Goal: Task Accomplishment & Management: Manage account settings

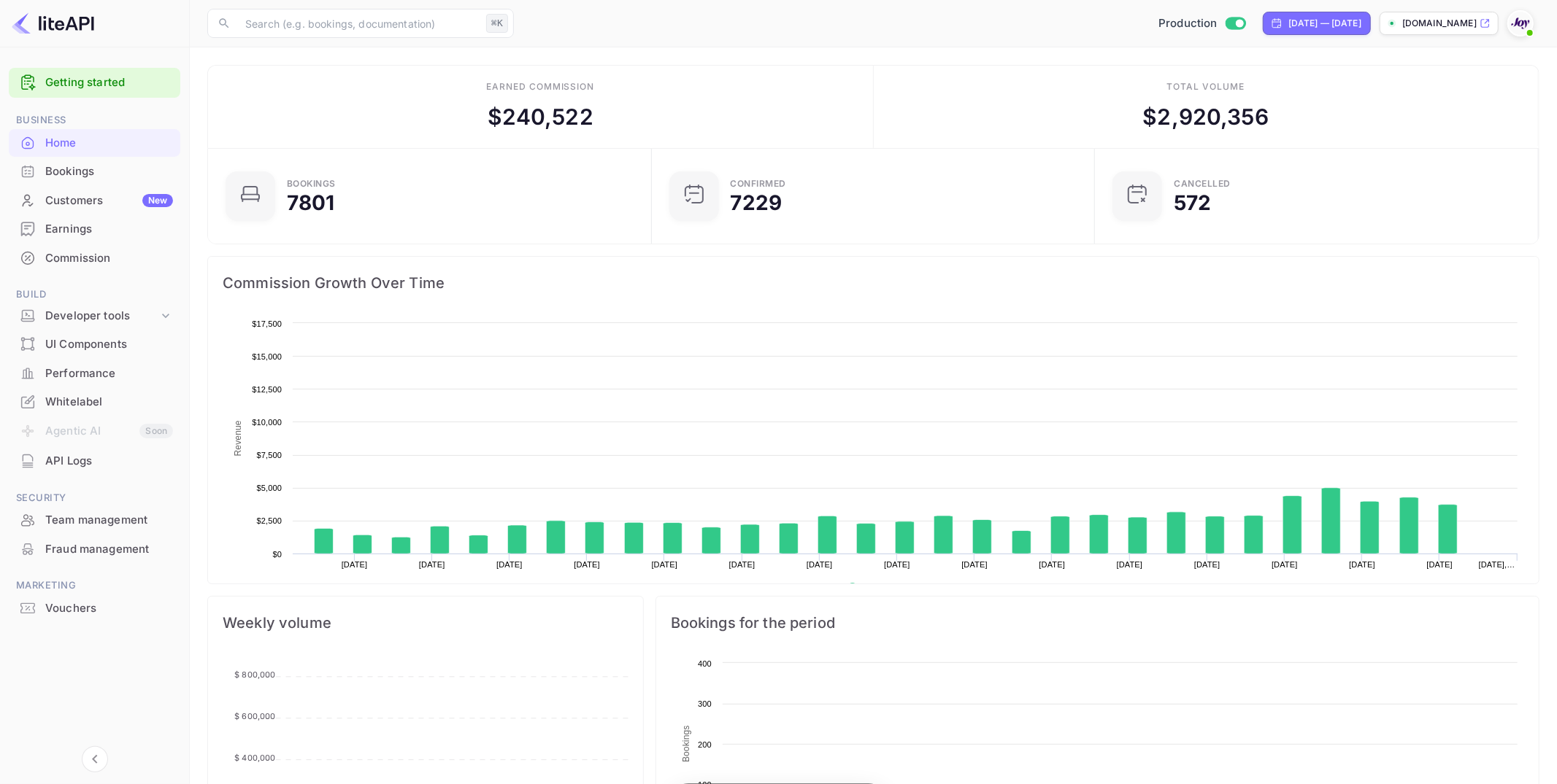
scroll to position [237, 435]
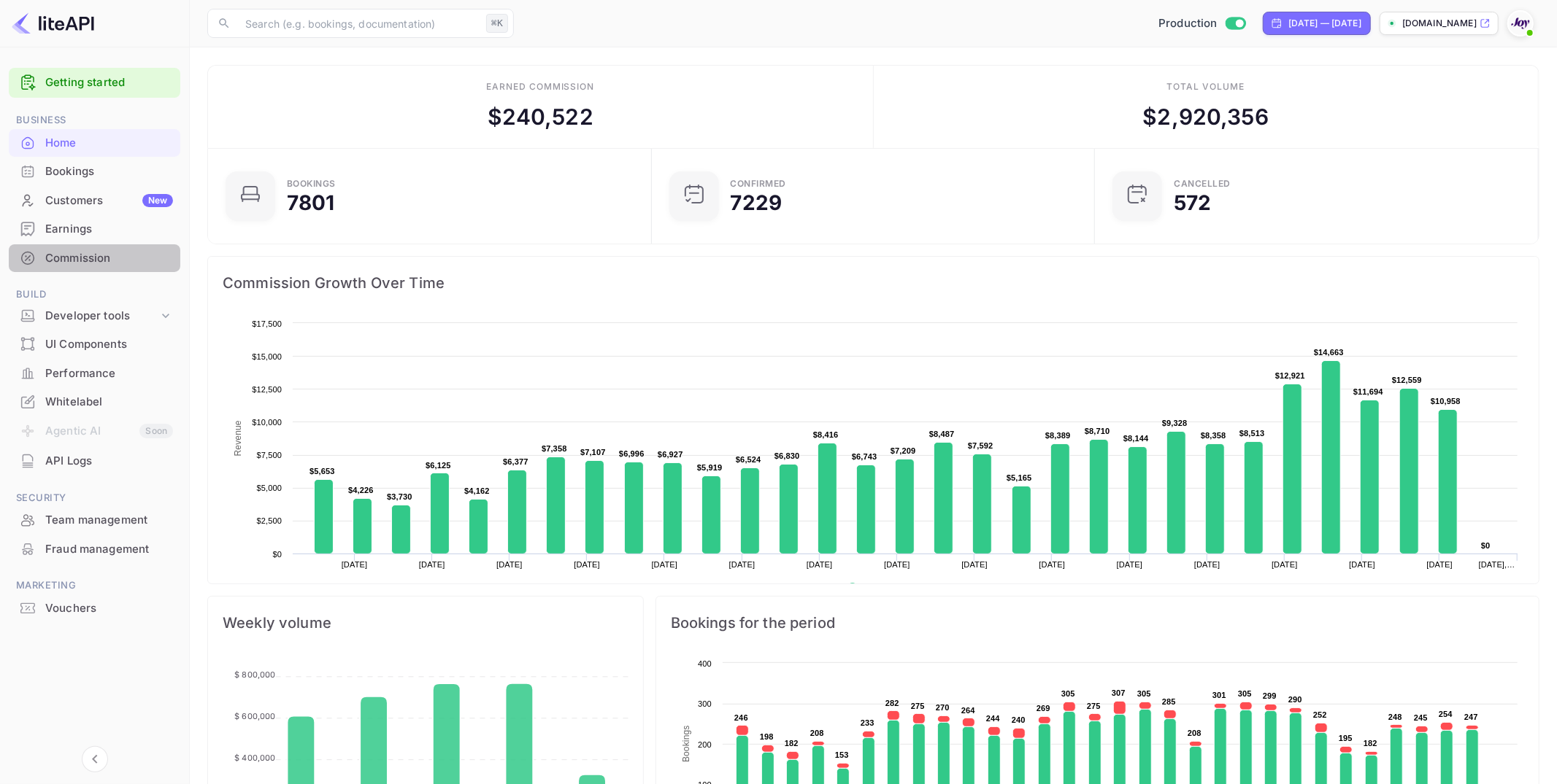
click at [77, 253] on div "Commission" at bounding box center [109, 259] width 128 height 17
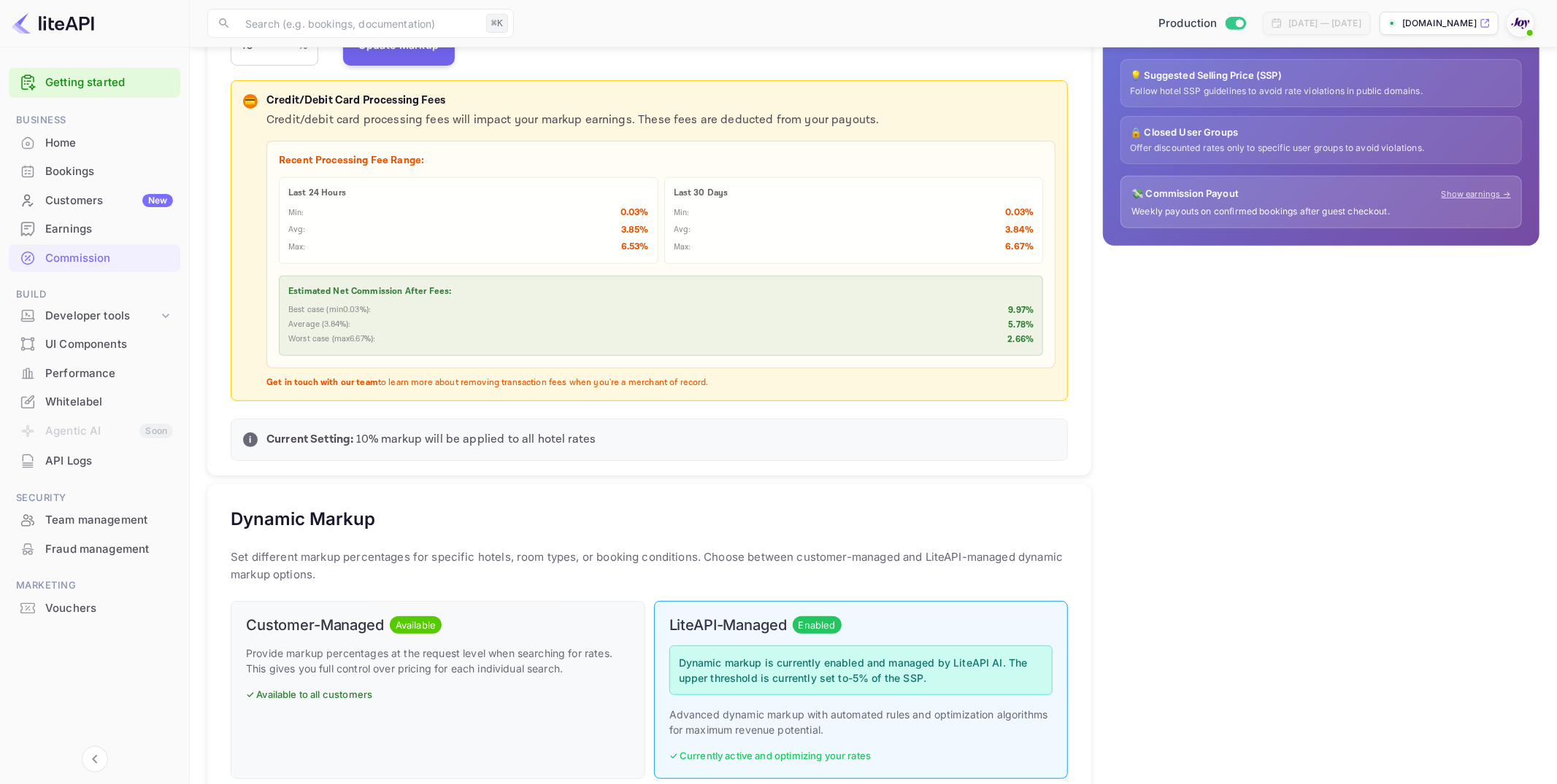
scroll to position [381, 0]
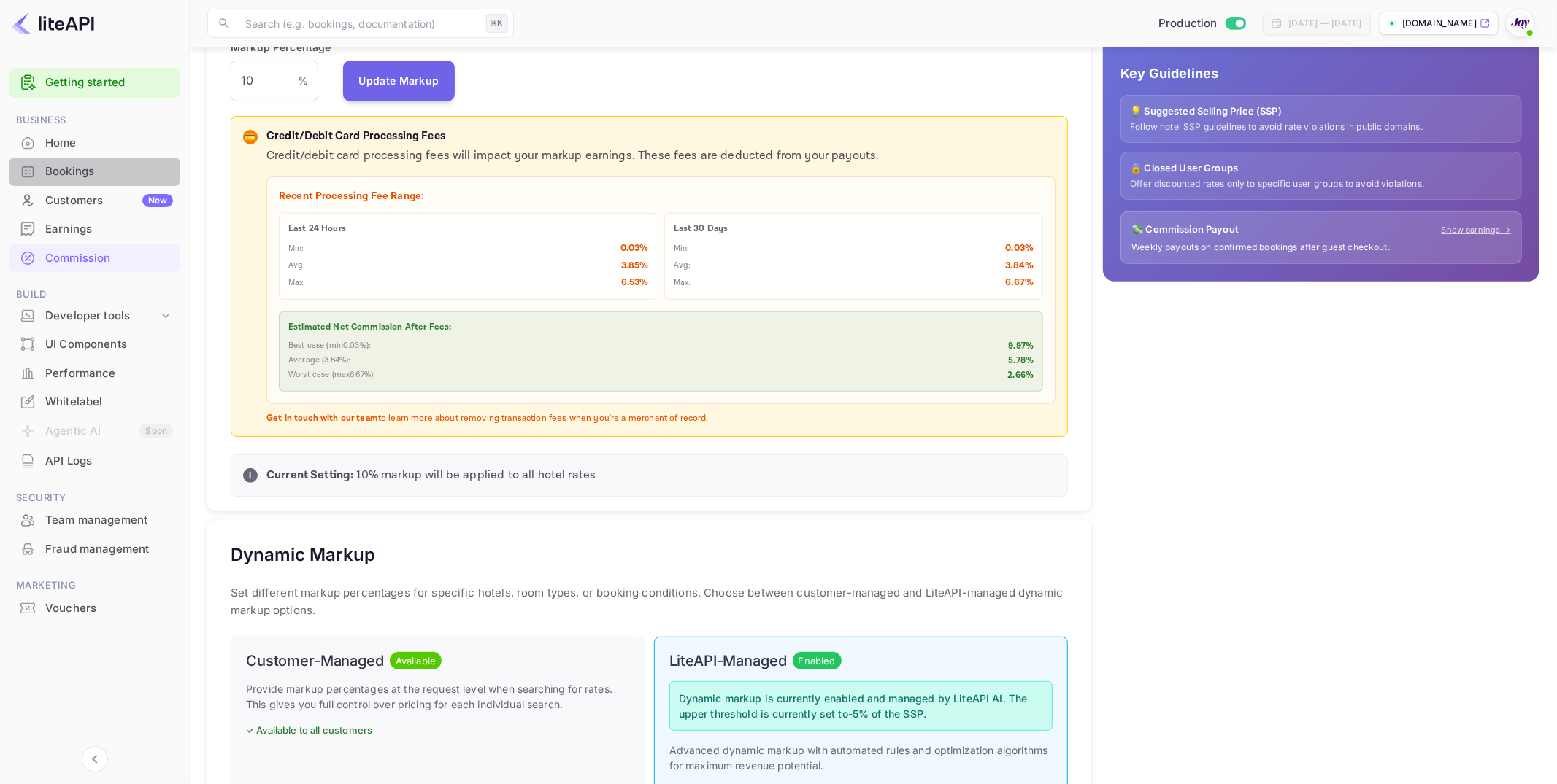
click at [70, 170] on div "Bookings" at bounding box center [109, 172] width 128 height 17
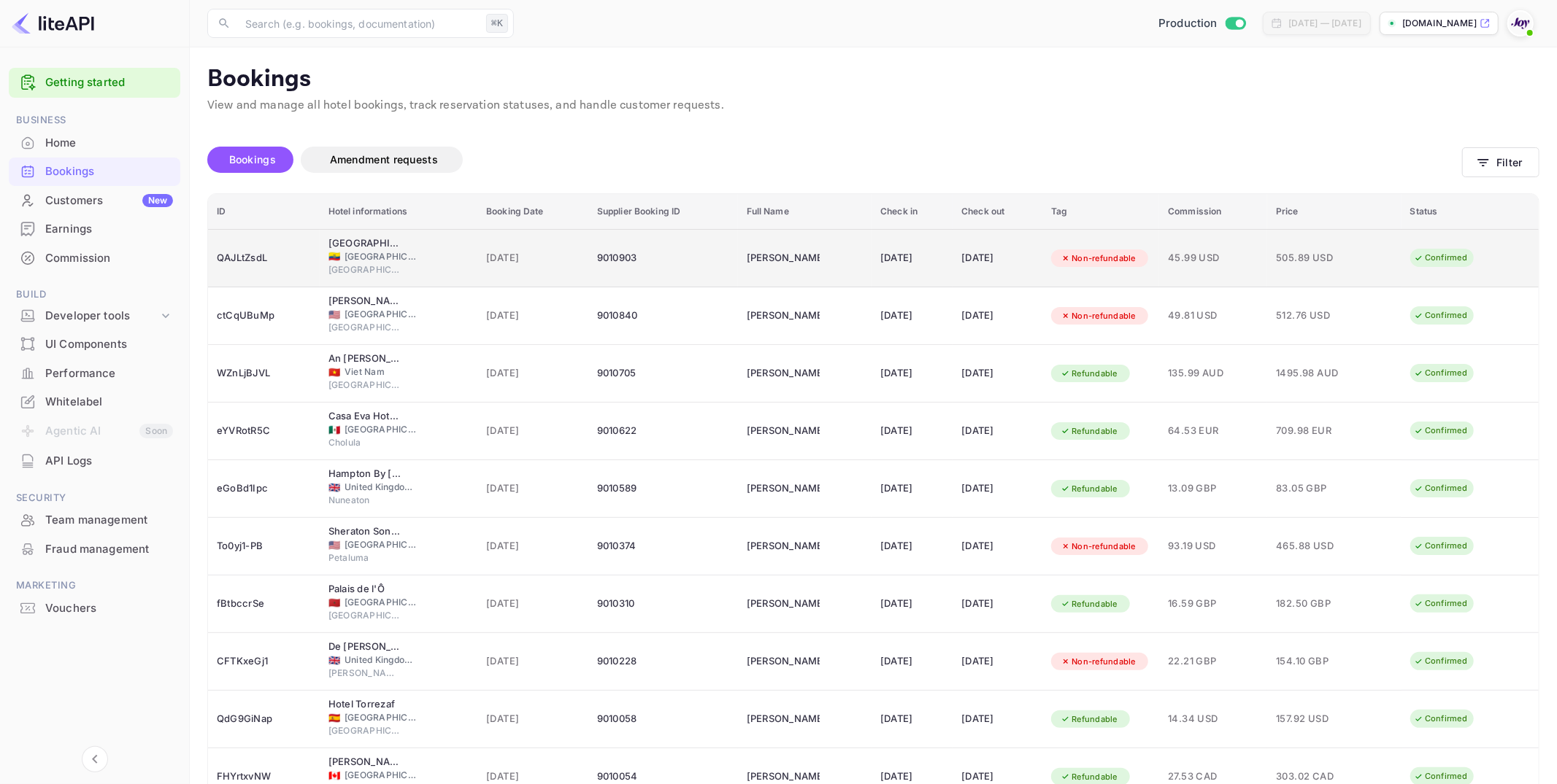
click at [751, 273] on td "Chloe Dunnigan" at bounding box center [805, 259] width 134 height 59
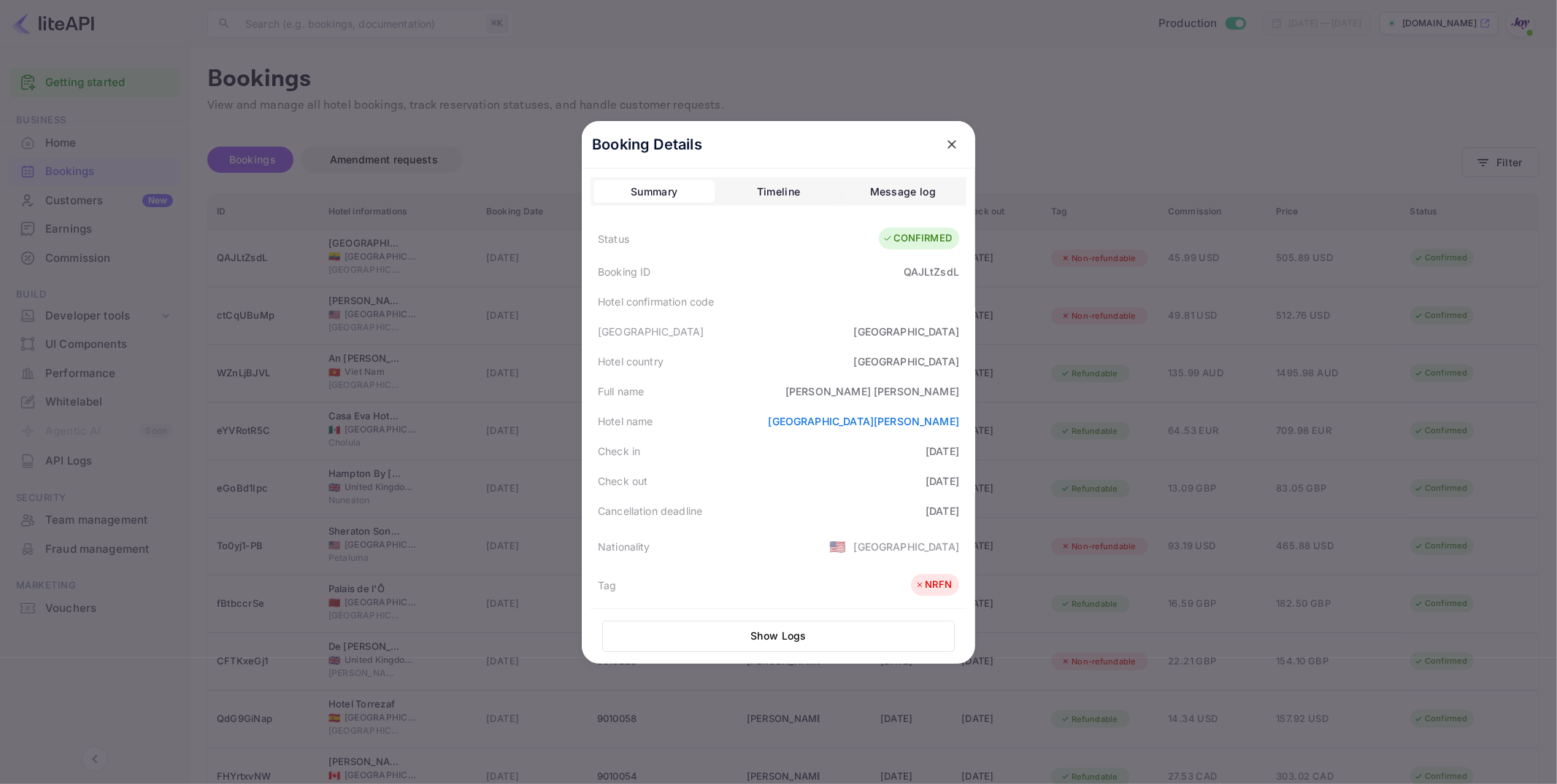
click at [796, 638] on button "Show Logs" at bounding box center [778, 636] width 353 height 31
click at [781, 630] on button "Show Logs" at bounding box center [778, 636] width 353 height 31
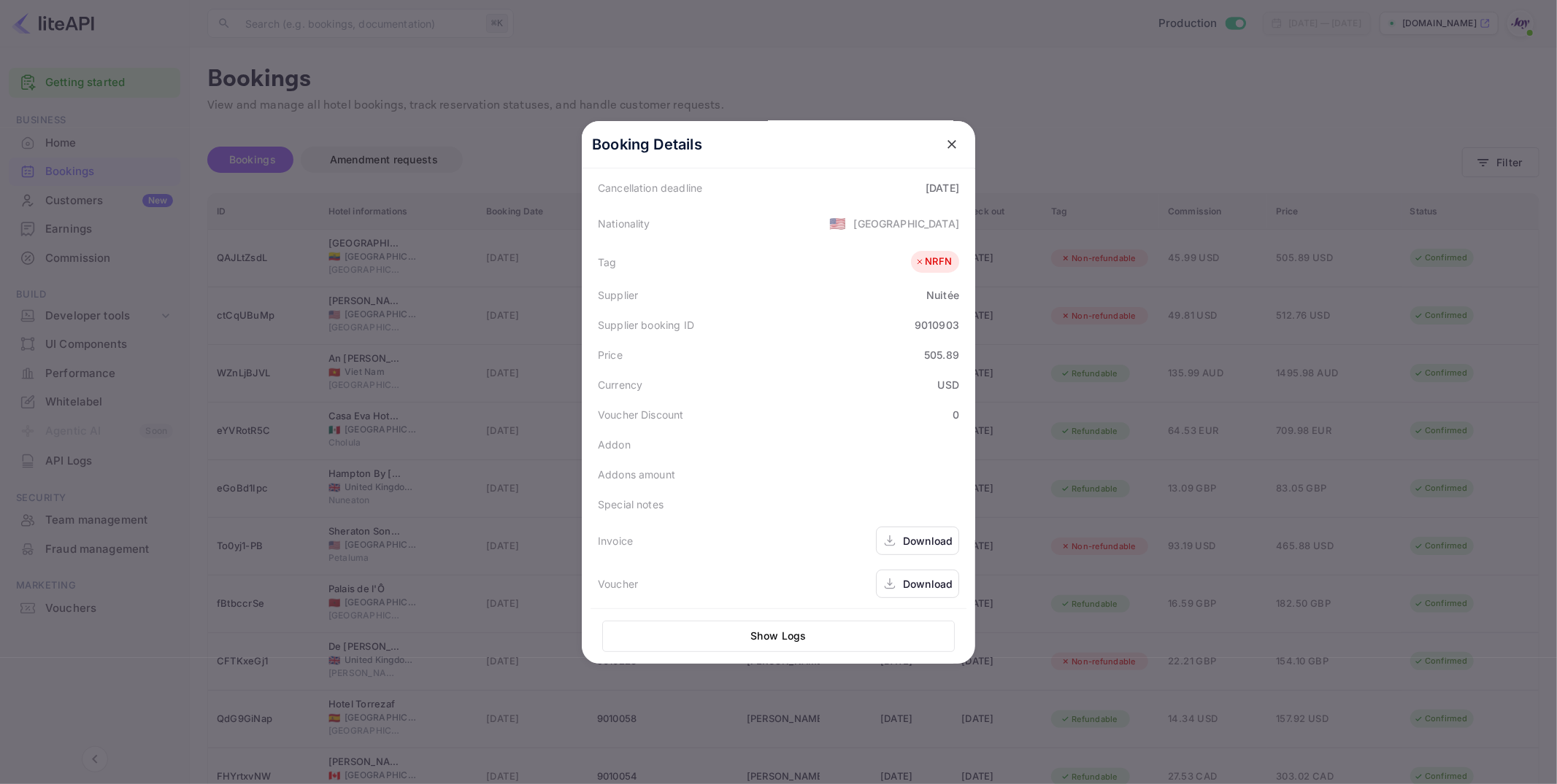
click at [783, 640] on button "Show Logs" at bounding box center [778, 636] width 353 height 31
click at [950, 140] on icon "close" at bounding box center [951, 144] width 14 height 14
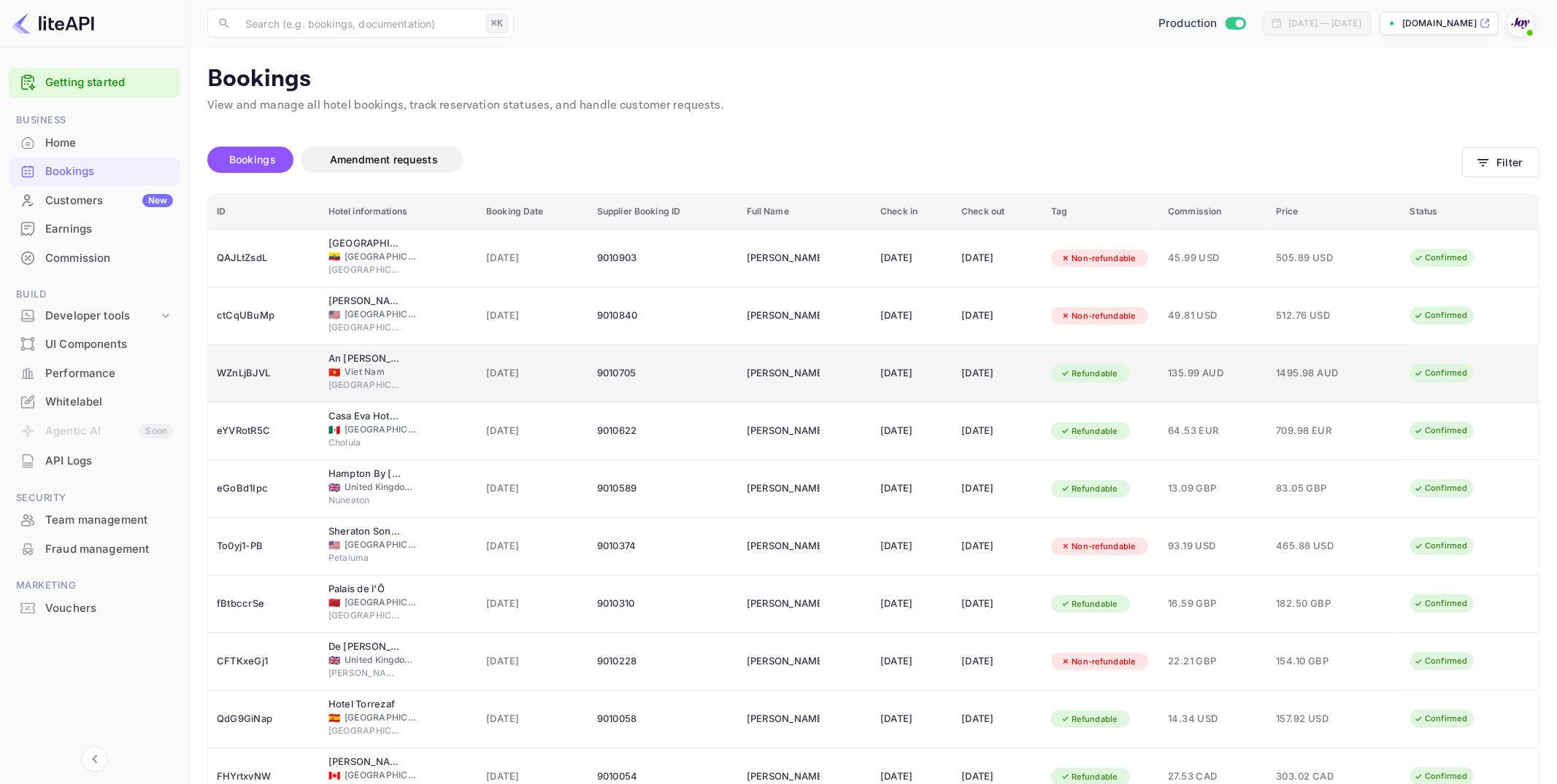
click at [671, 369] on div "9010705" at bounding box center [663, 374] width 132 height 24
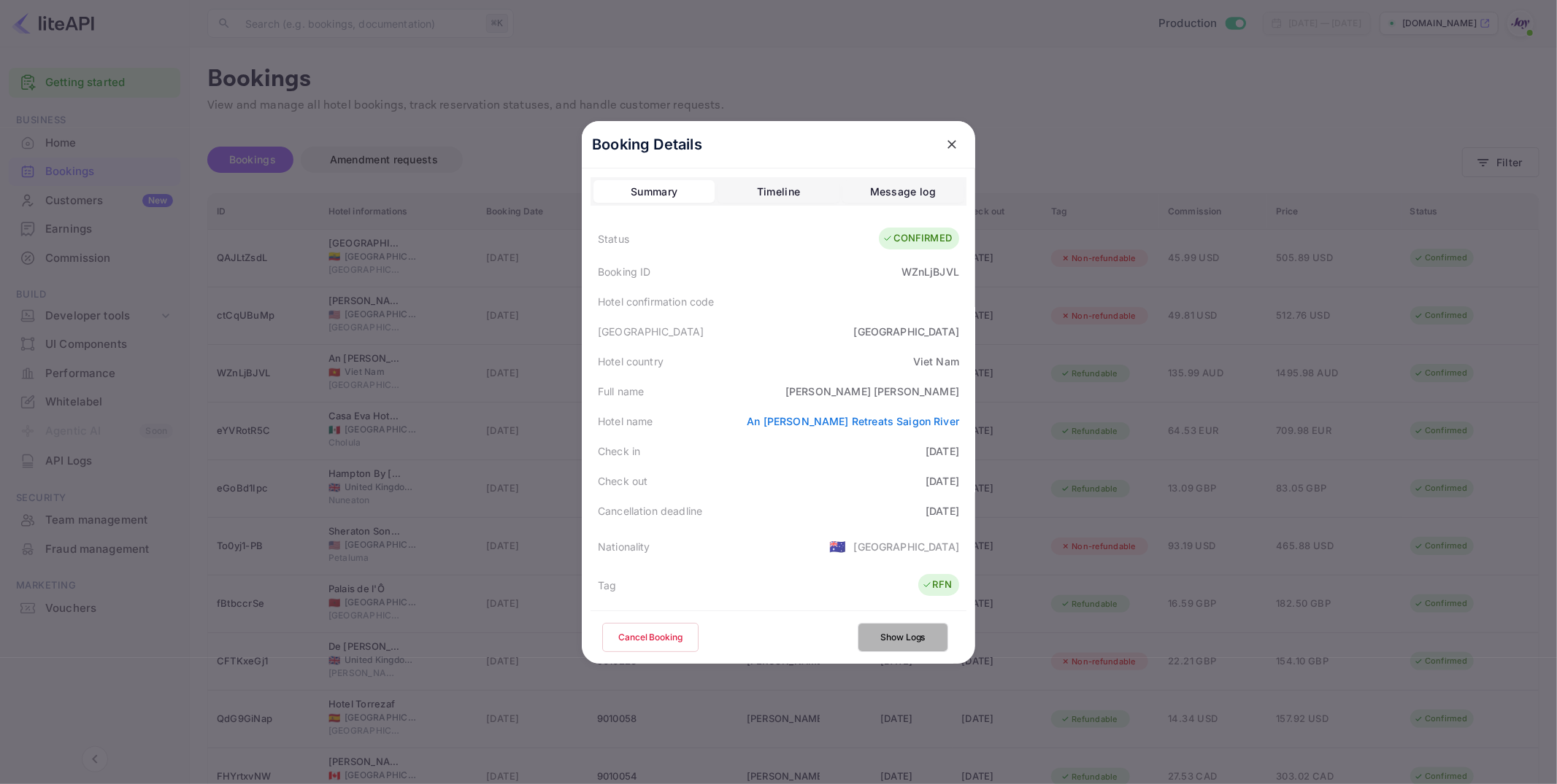
click at [922, 638] on button "Show Logs" at bounding box center [903, 637] width 91 height 29
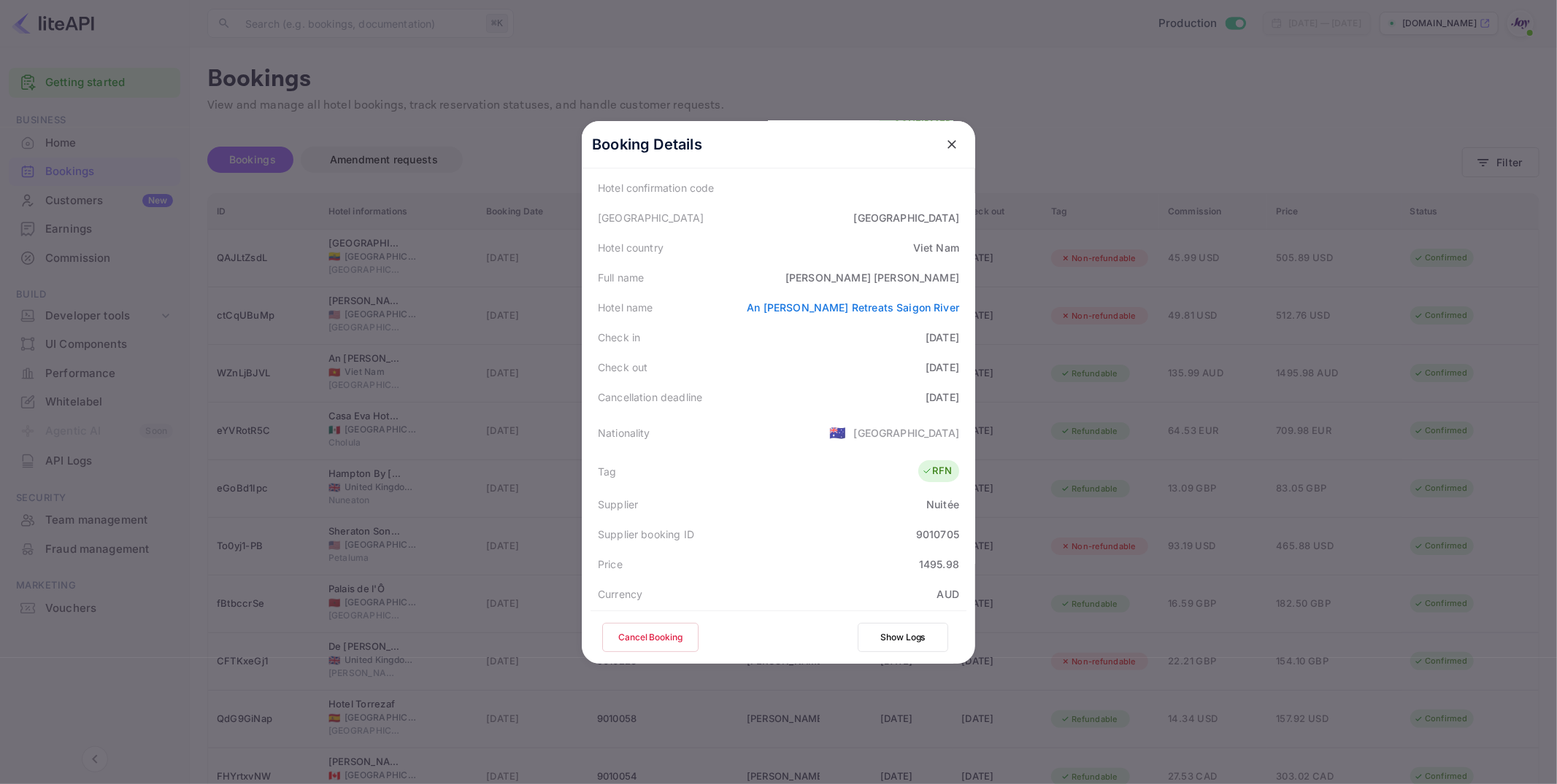
scroll to position [321, 0]
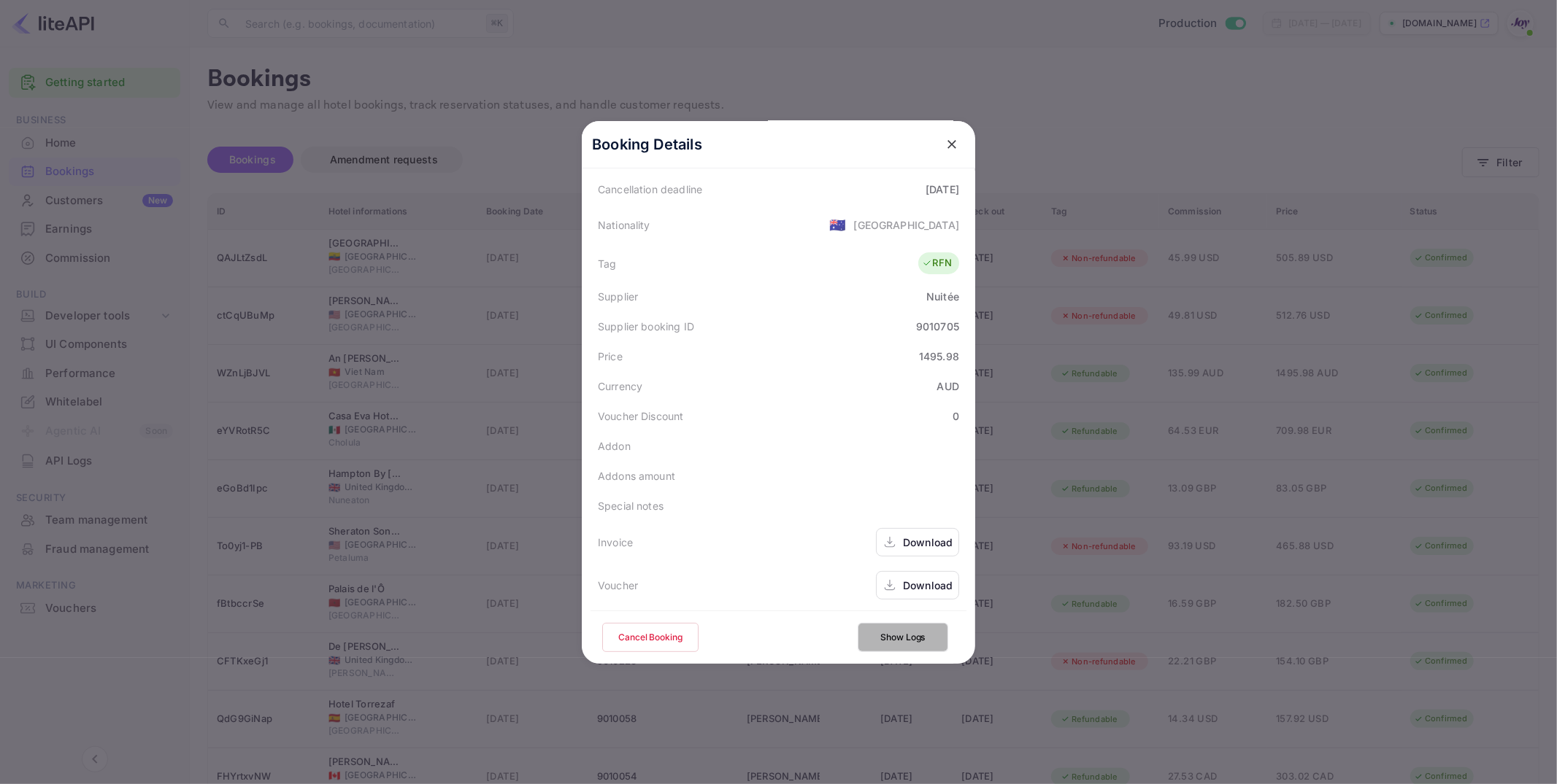
click at [896, 638] on button "Show Logs" at bounding box center [903, 637] width 91 height 29
click at [949, 138] on icon "close" at bounding box center [951, 144] width 14 height 14
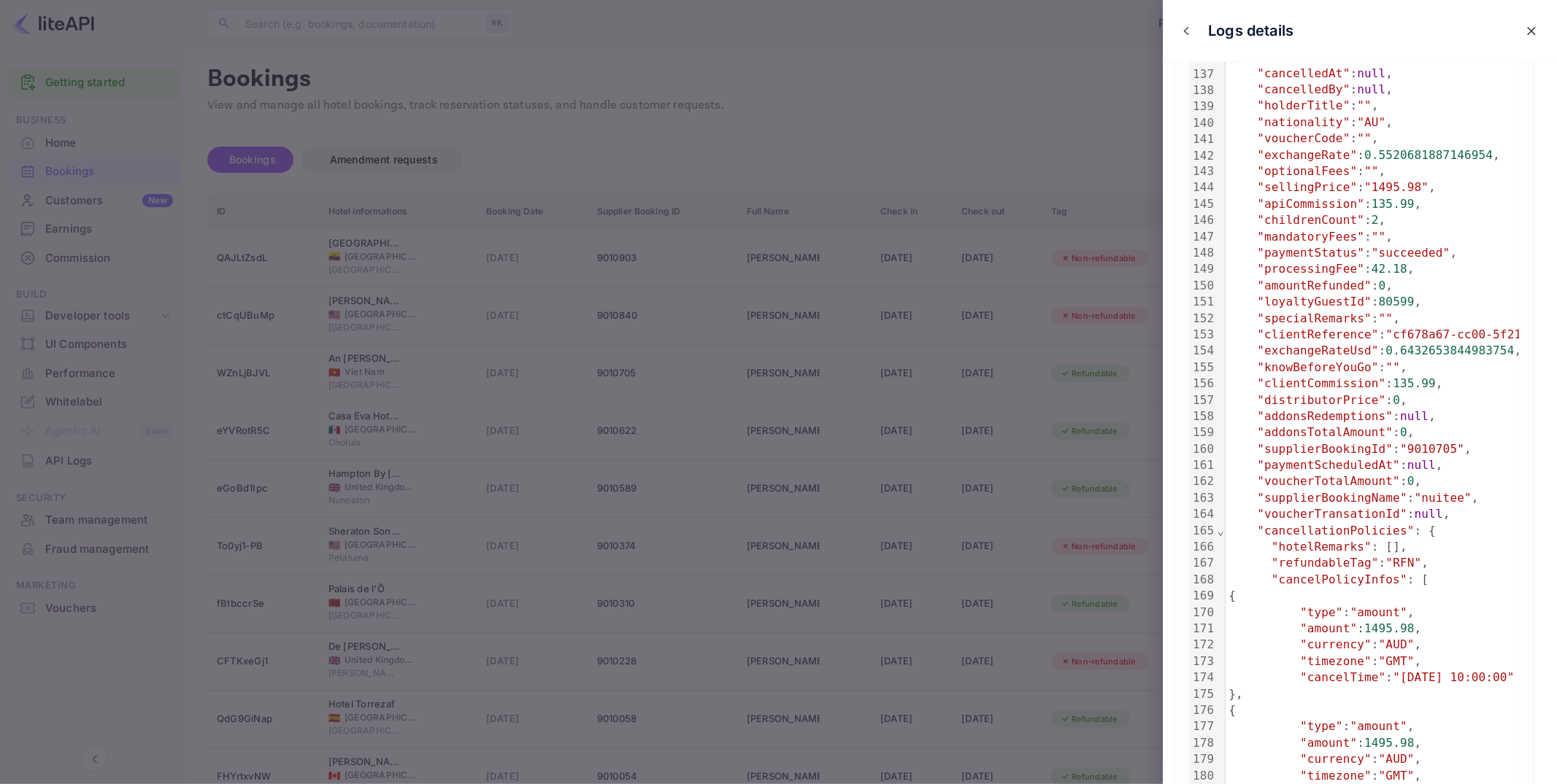
scroll to position [2237, 0]
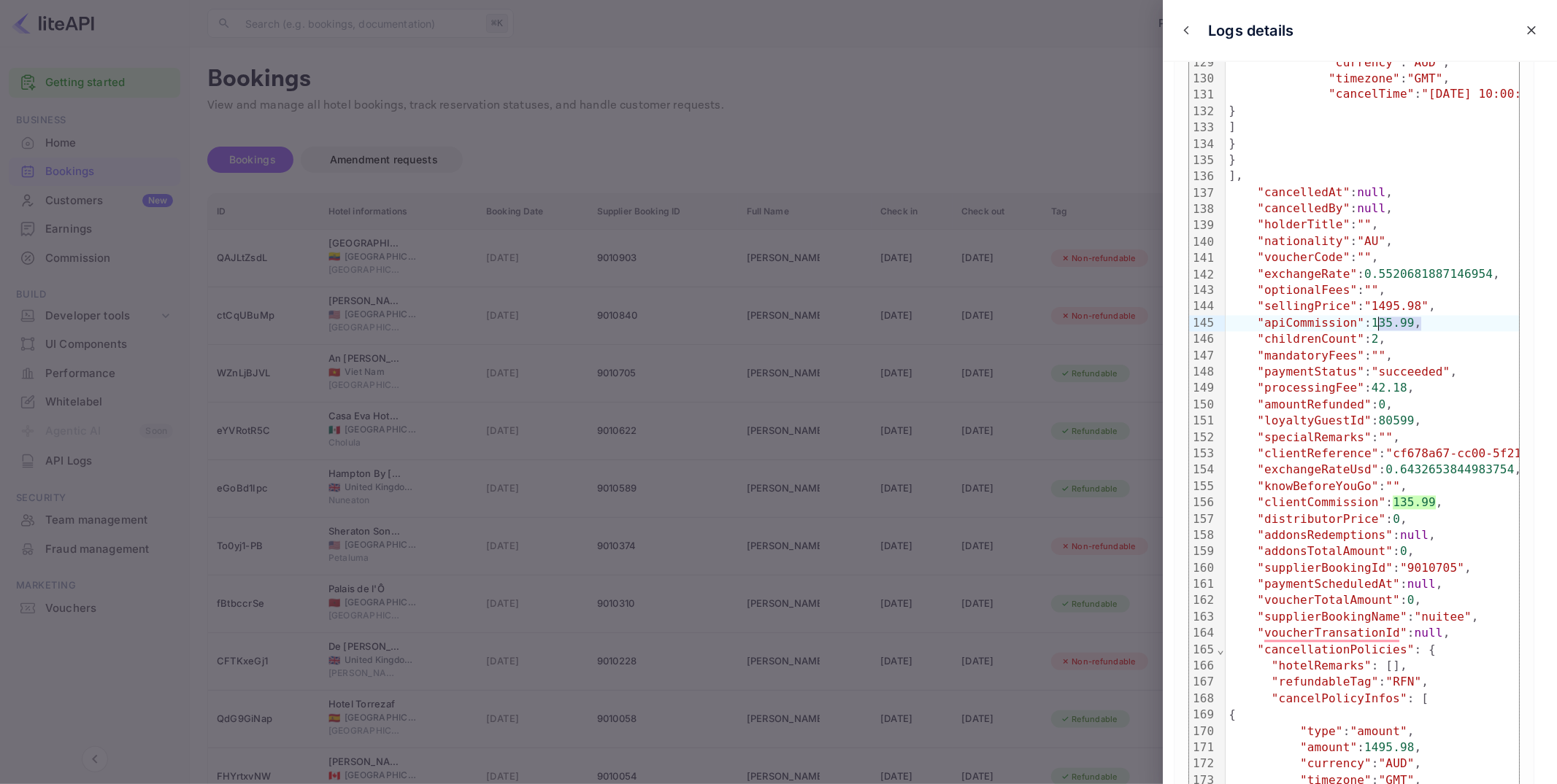
drag, startPoint x: 1387, startPoint y: 322, endPoint x: 1379, endPoint y: 322, distance: 8.0
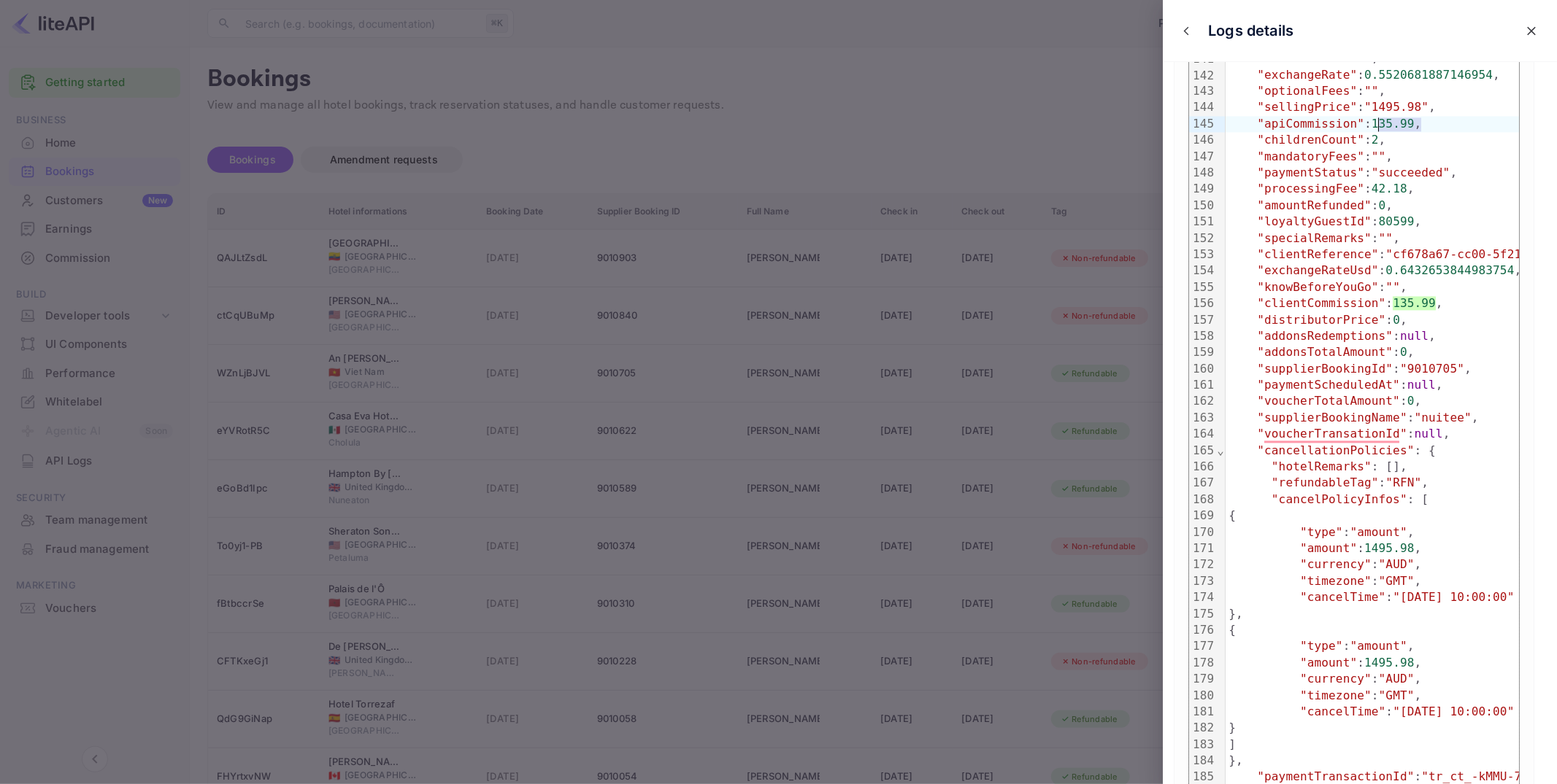
scroll to position [2485, 0]
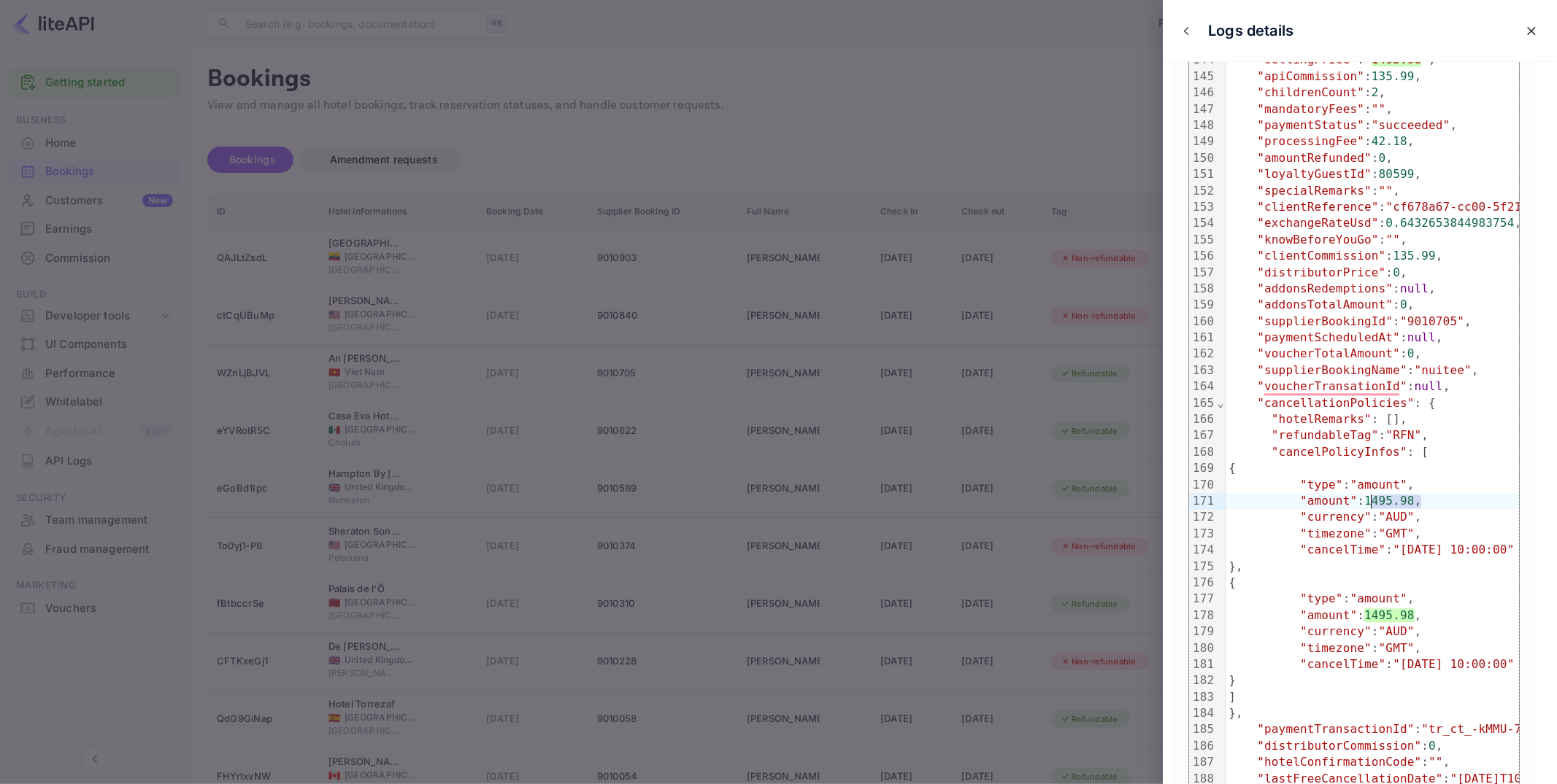
drag, startPoint x: 1418, startPoint y: 496, endPoint x: 1373, endPoint y: 500, distance: 45.2
click at [1373, 500] on span "1495.98" at bounding box center [1388, 500] width 50 height 14
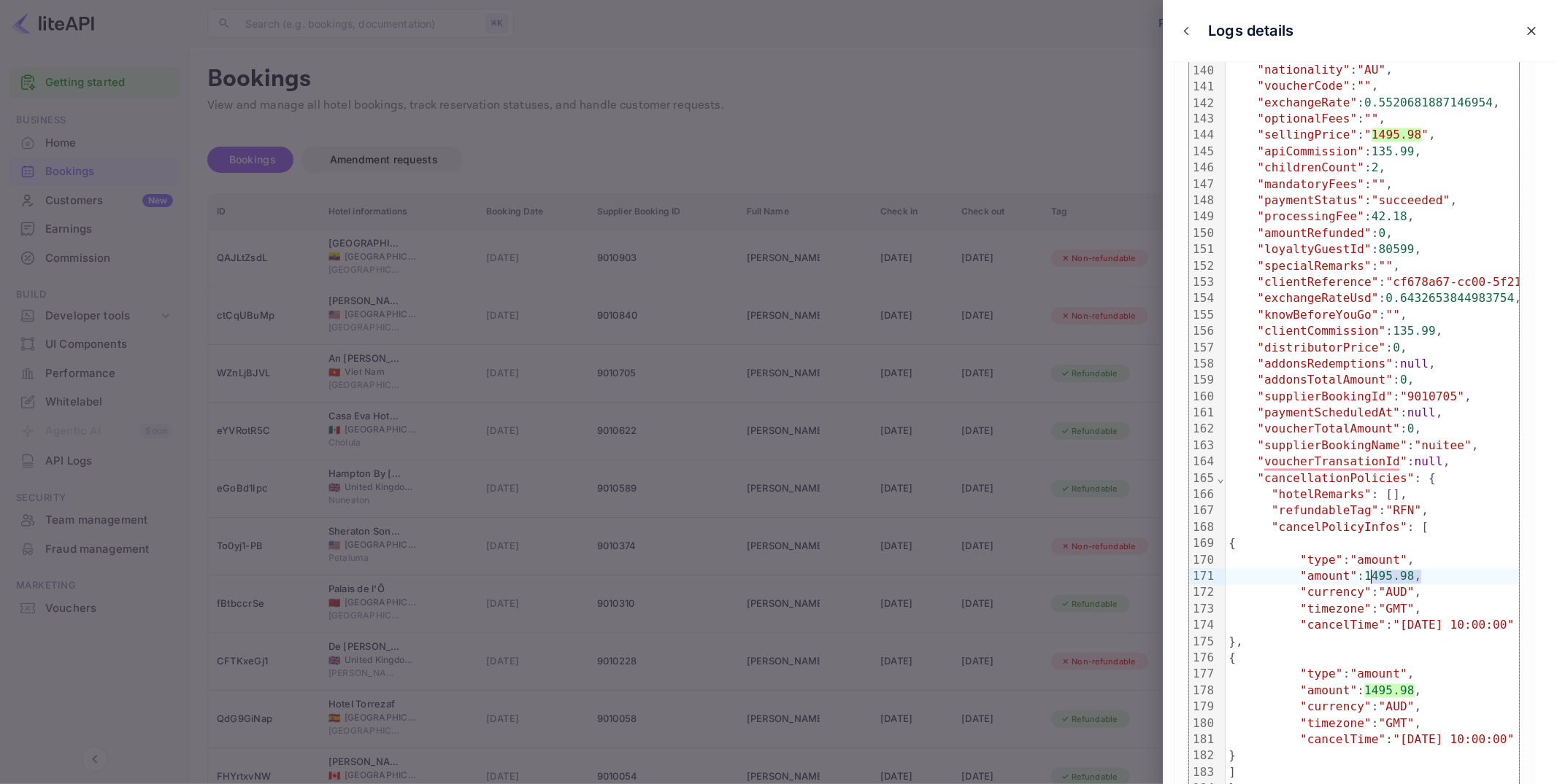
scroll to position [2406, 0]
drag, startPoint x: 1442, startPoint y: 336, endPoint x: 1397, endPoint y: 334, distance: 45.0
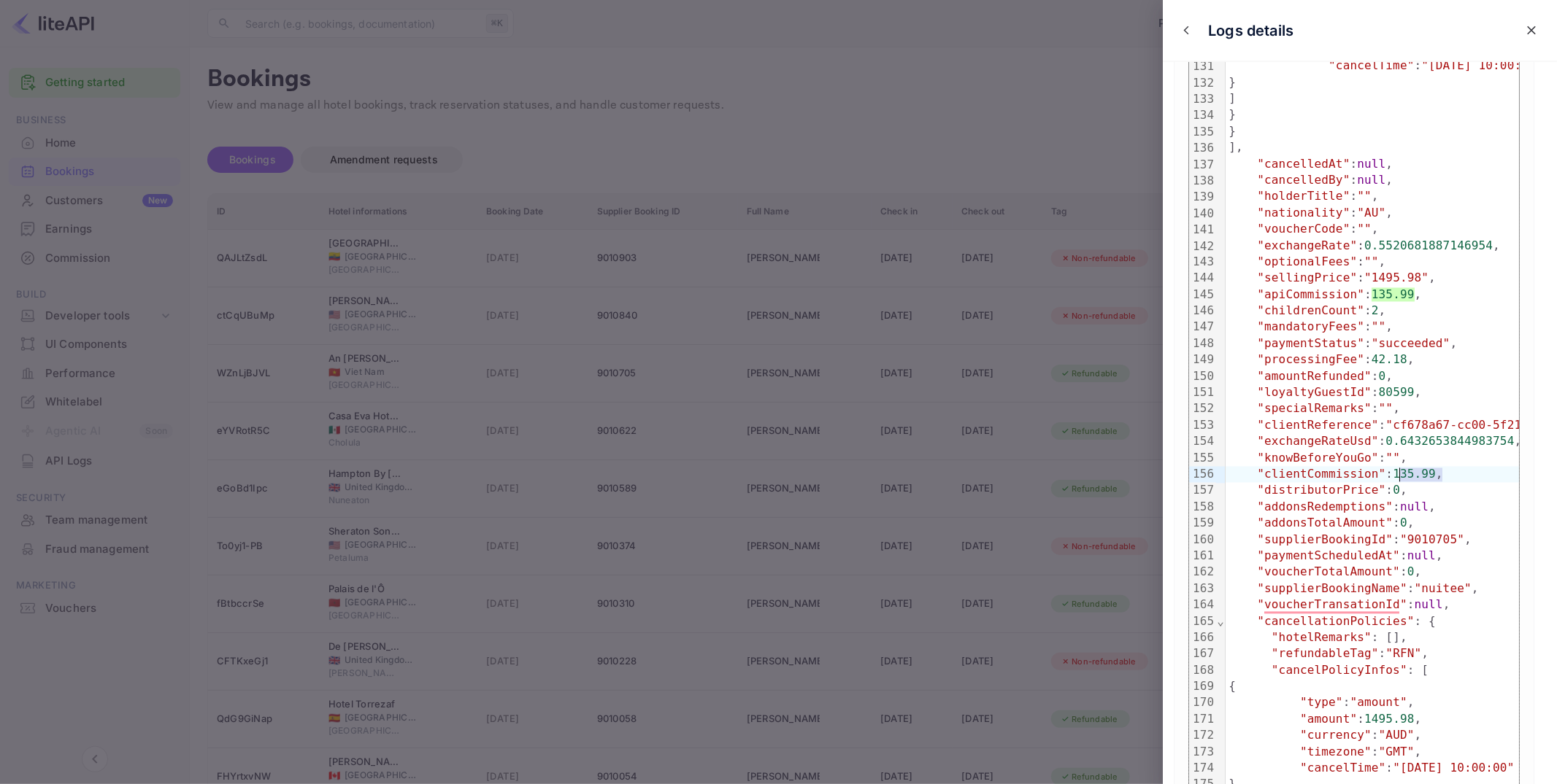
scroll to position [2274, 0]
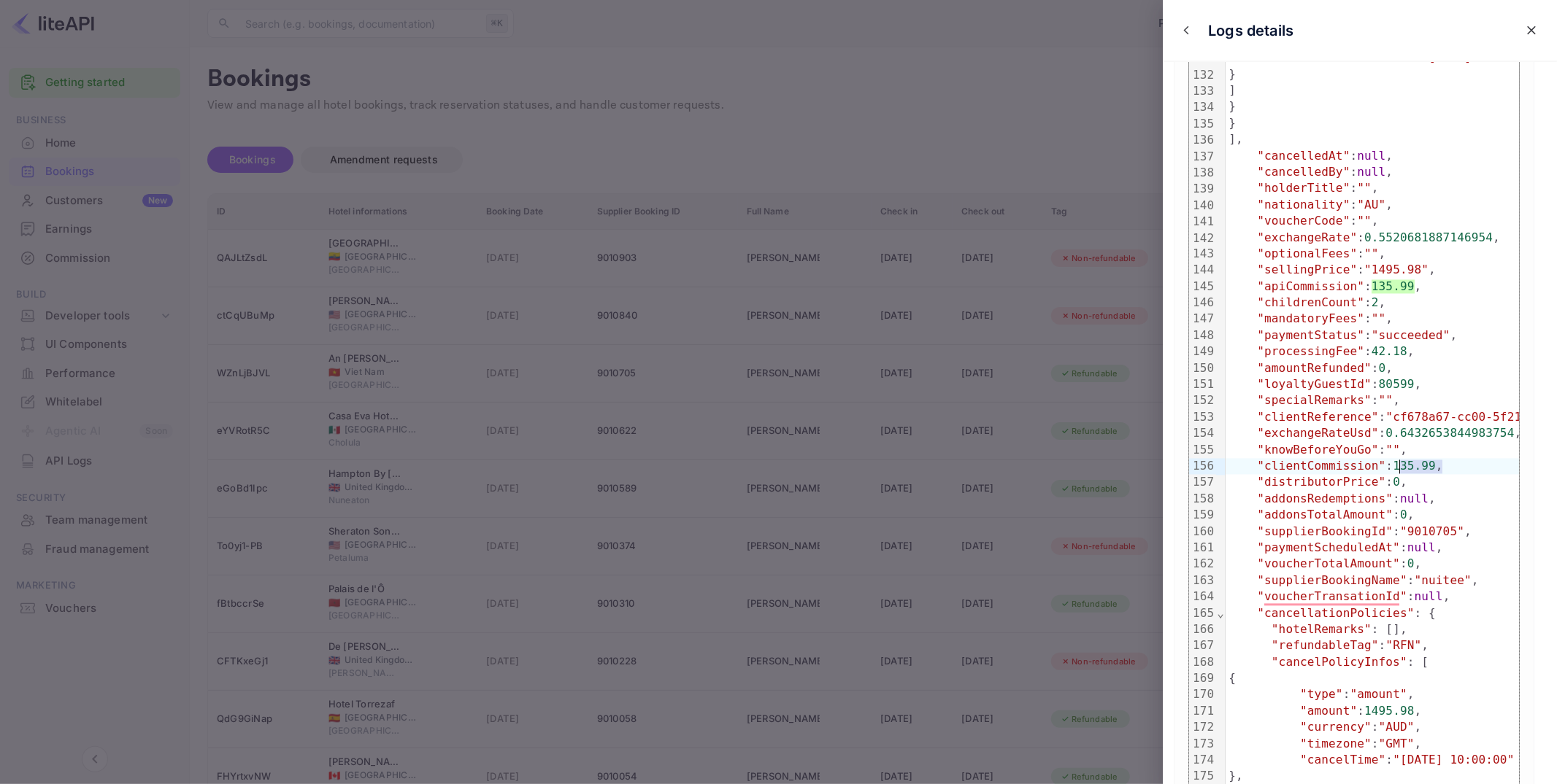
drag, startPoint x: 1375, startPoint y: 271, endPoint x: 1435, endPoint y: 284, distance: 61.4
drag, startPoint x: 1435, startPoint y: 287, endPoint x: 1252, endPoint y: 274, distance: 183.5
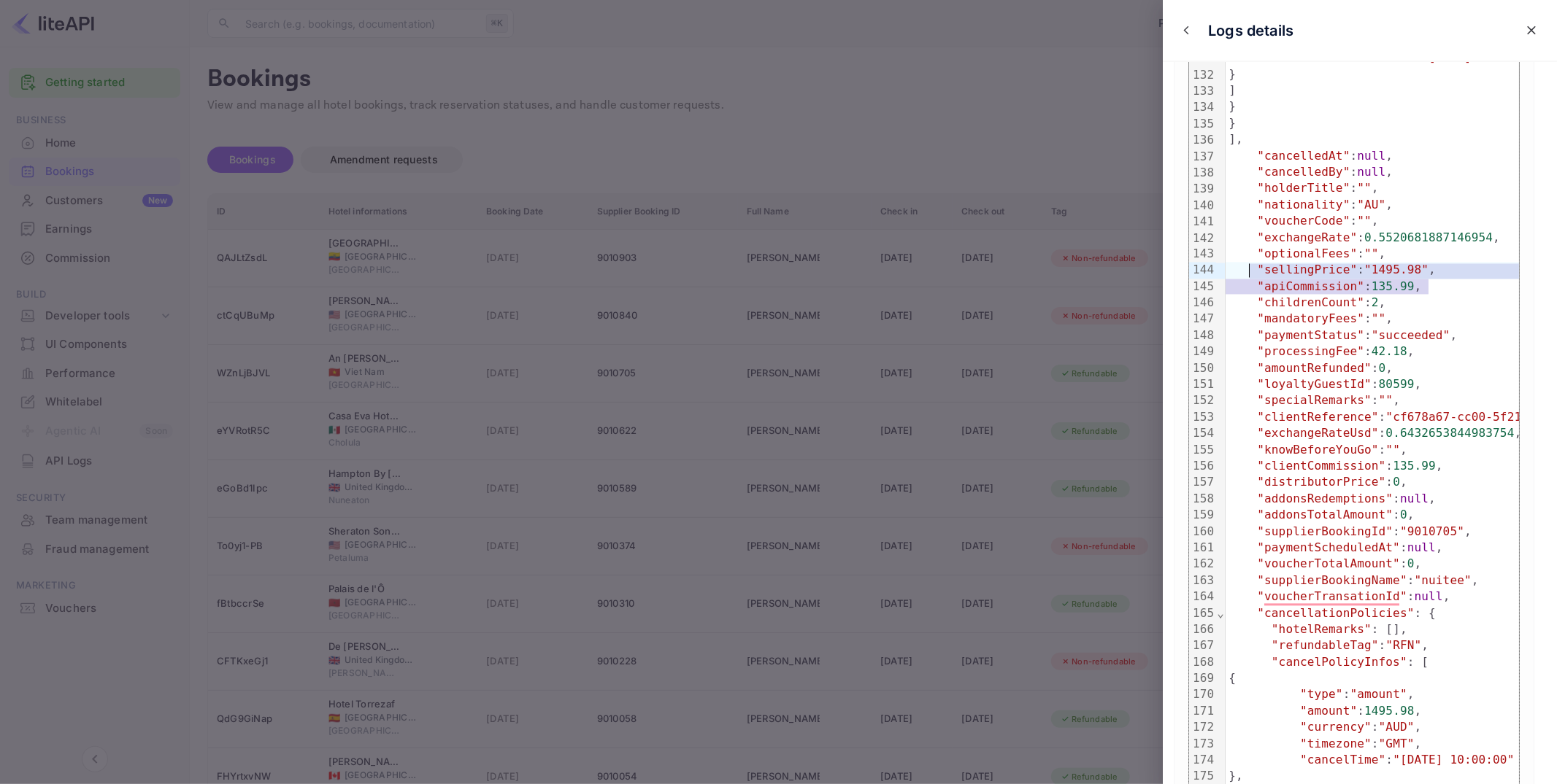
click at [1427, 274] on span ""1495.98"" at bounding box center [1396, 270] width 64 height 14
drag, startPoint x: 1432, startPoint y: 289, endPoint x: 1247, endPoint y: 270, distance: 186.0
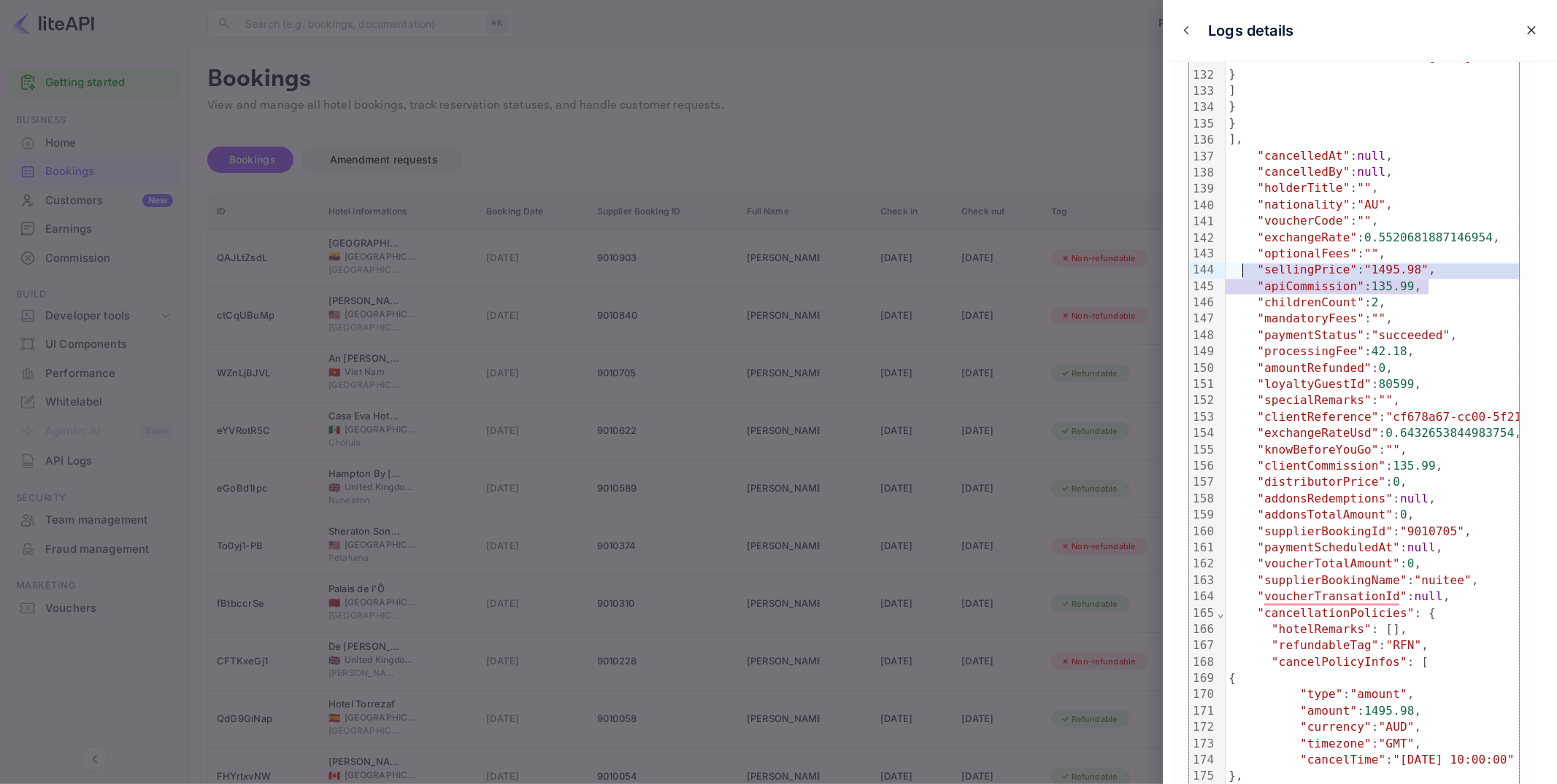
drag, startPoint x: 1390, startPoint y: 289, endPoint x: 1245, endPoint y: 272, distance: 146.0
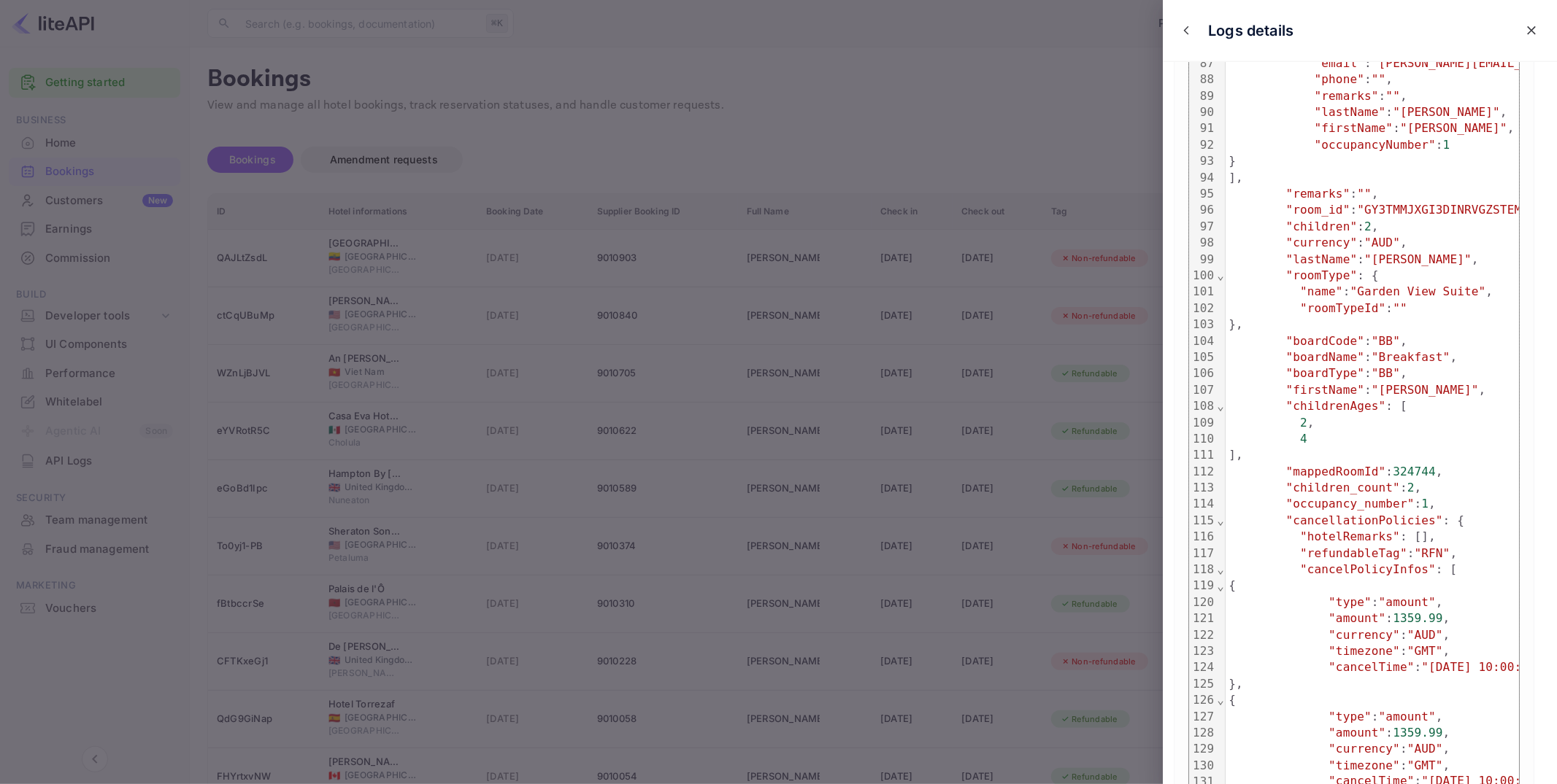
scroll to position [1526, 0]
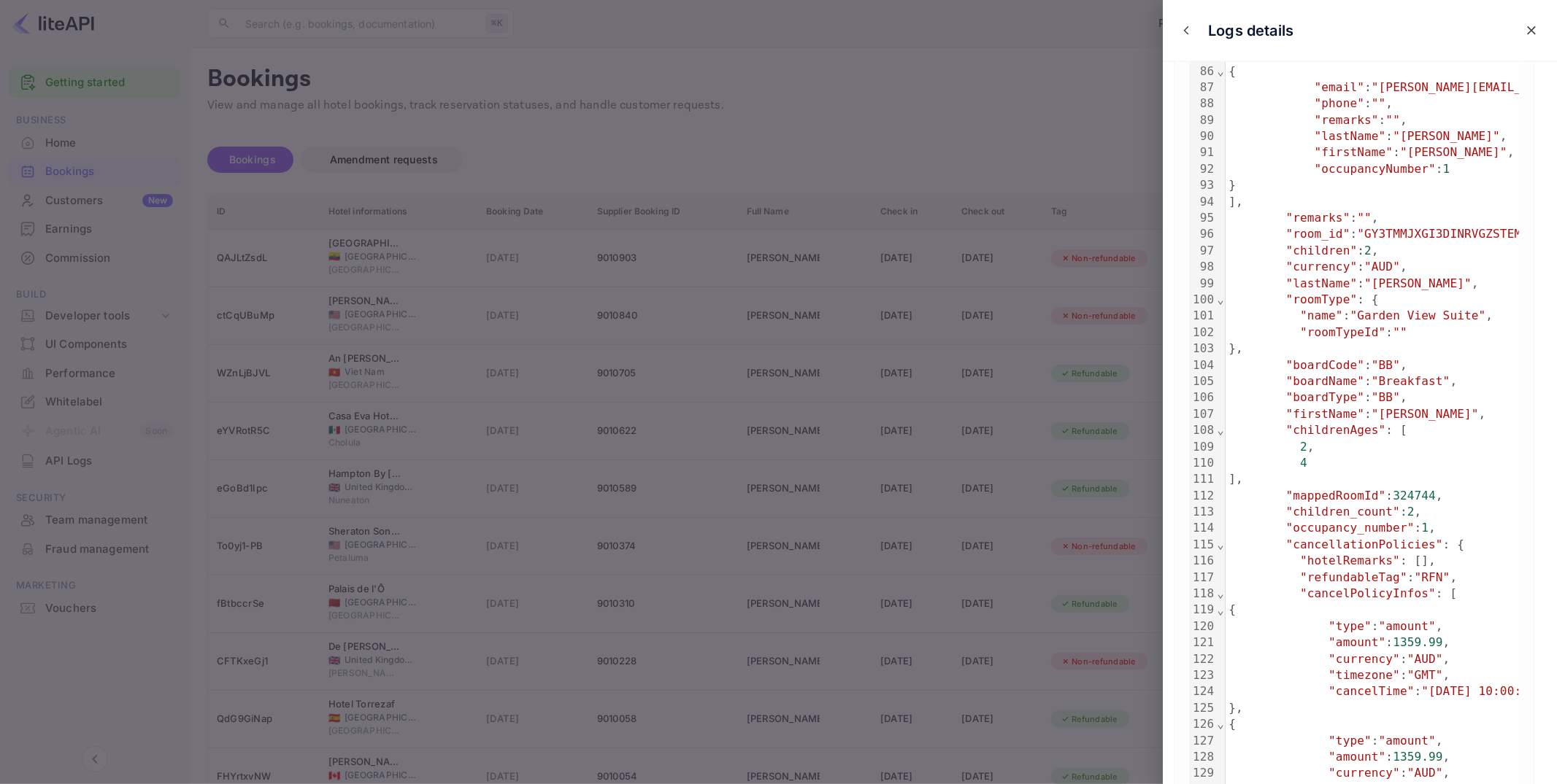
click at [1116, 127] on div at bounding box center [778, 392] width 1557 height 784
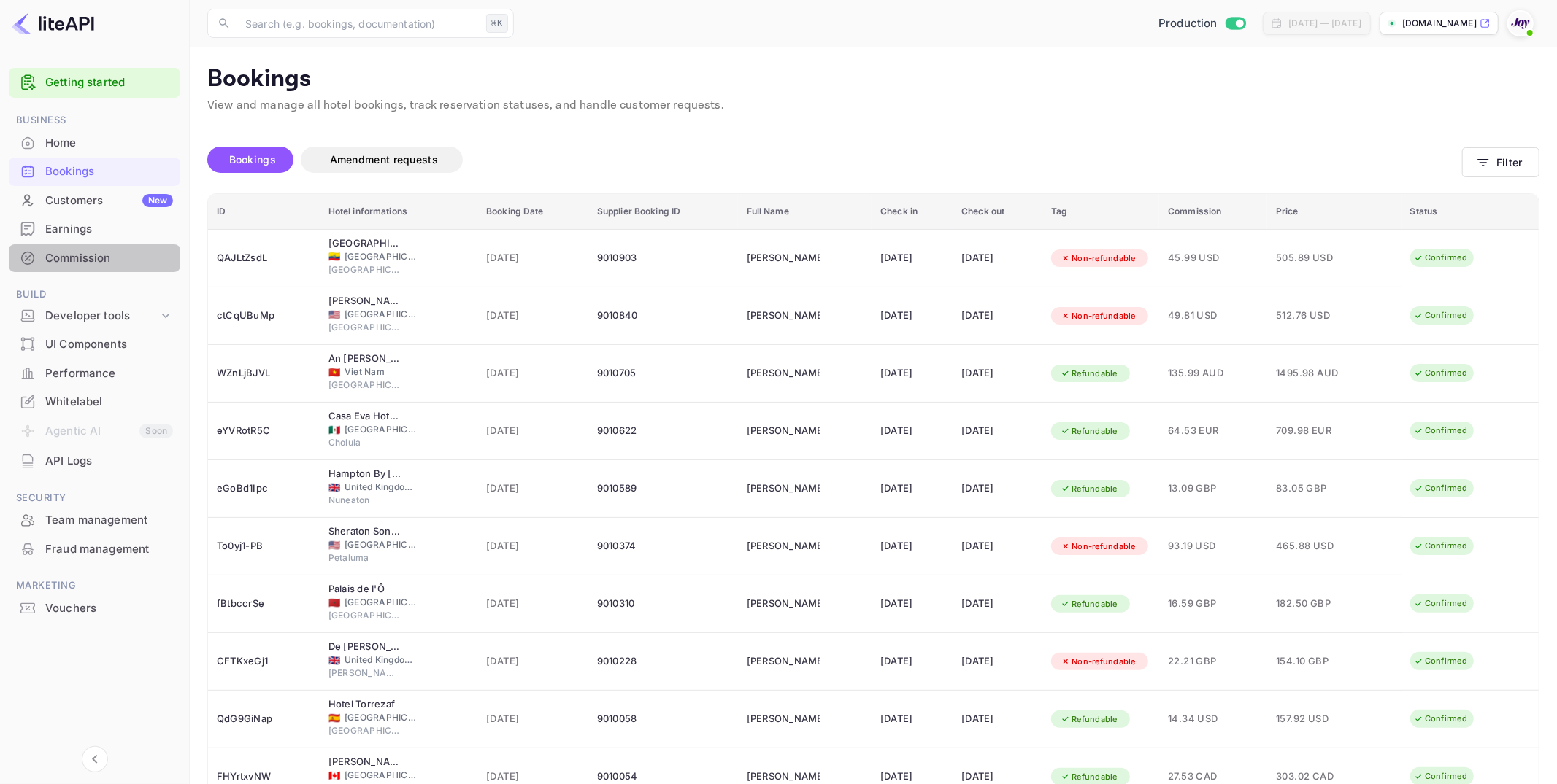
click at [97, 244] on div "Commission" at bounding box center [94, 259] width 171 height 29
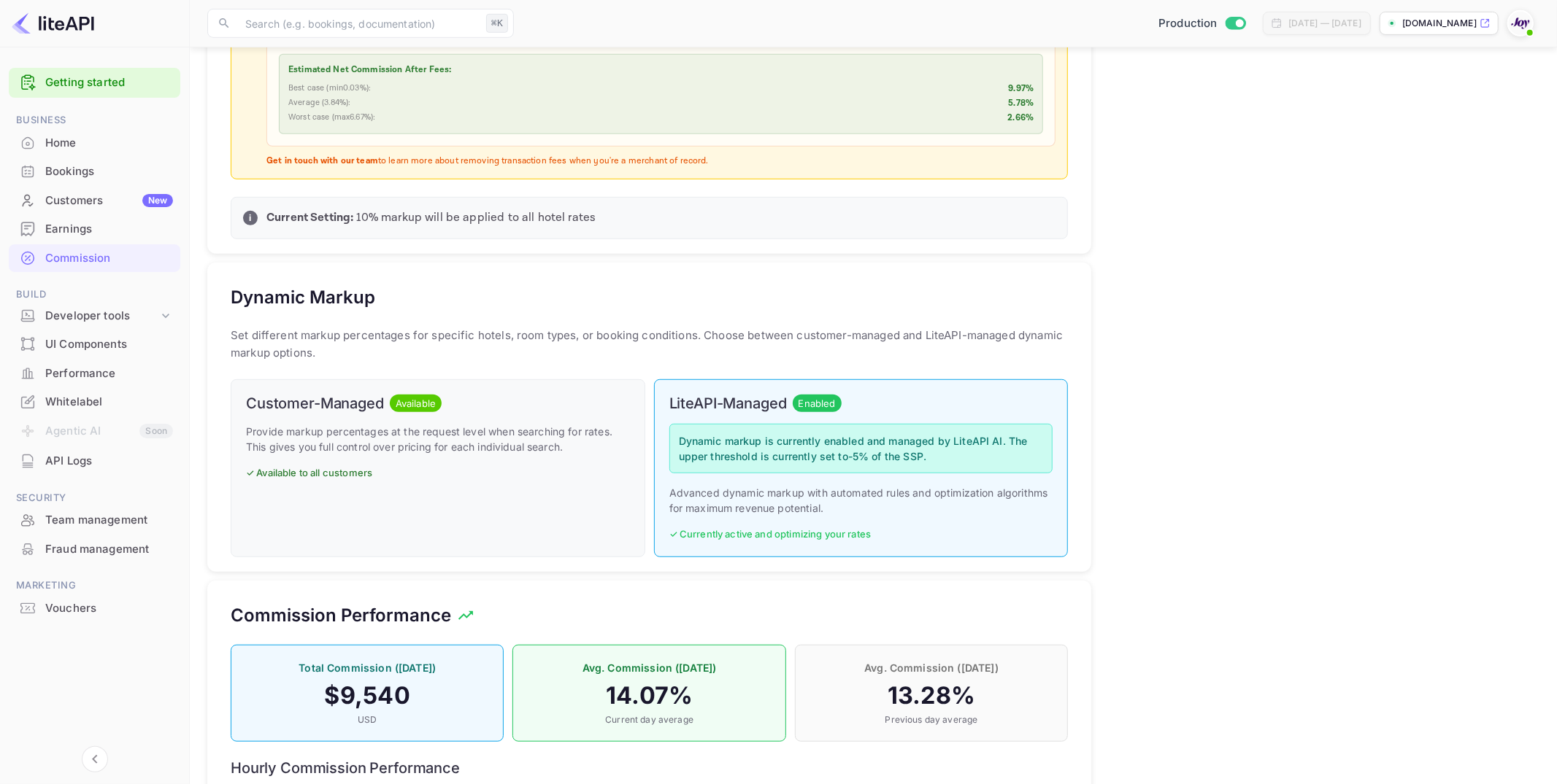
scroll to position [884, 0]
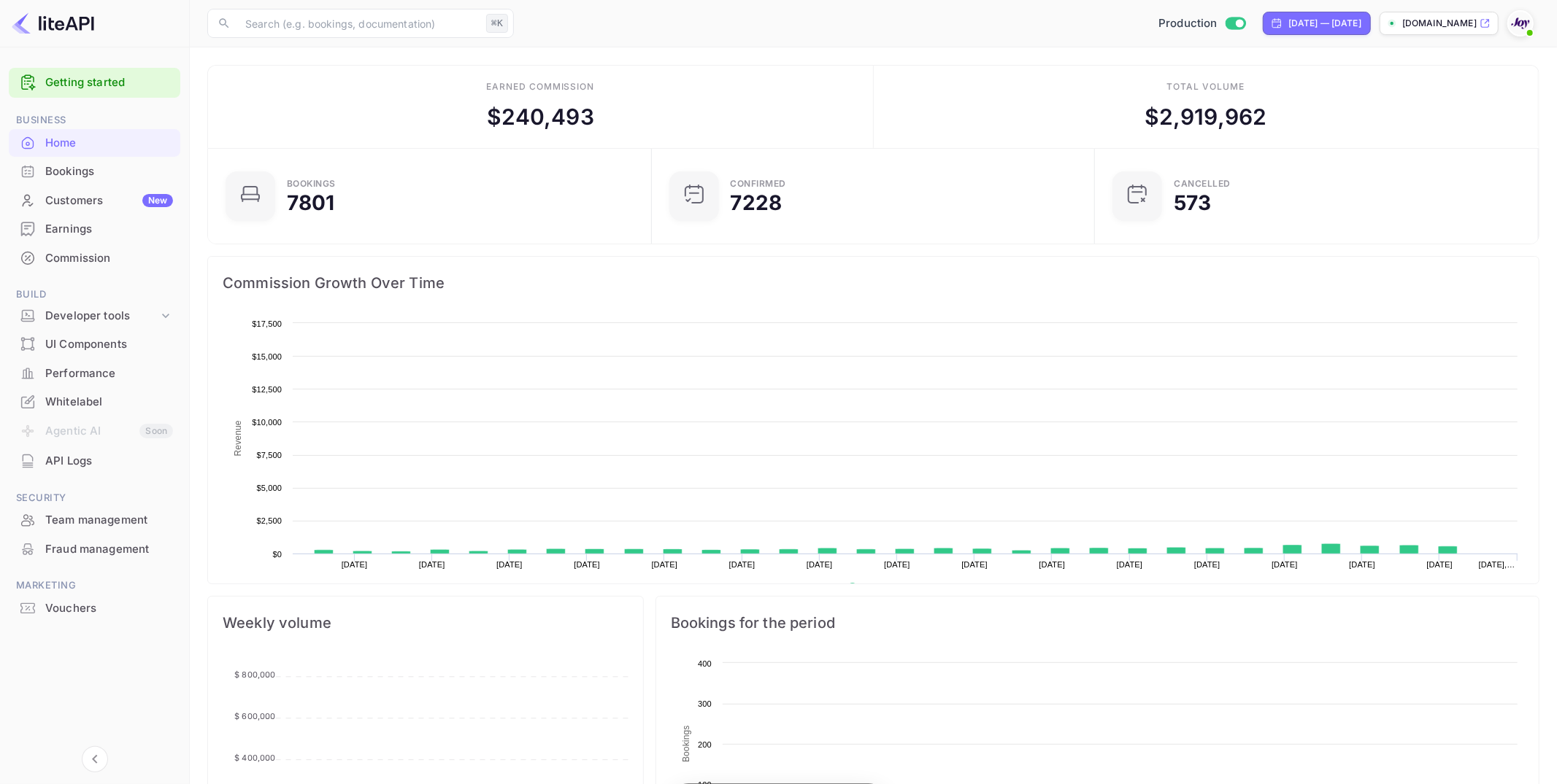
scroll to position [237, 435]
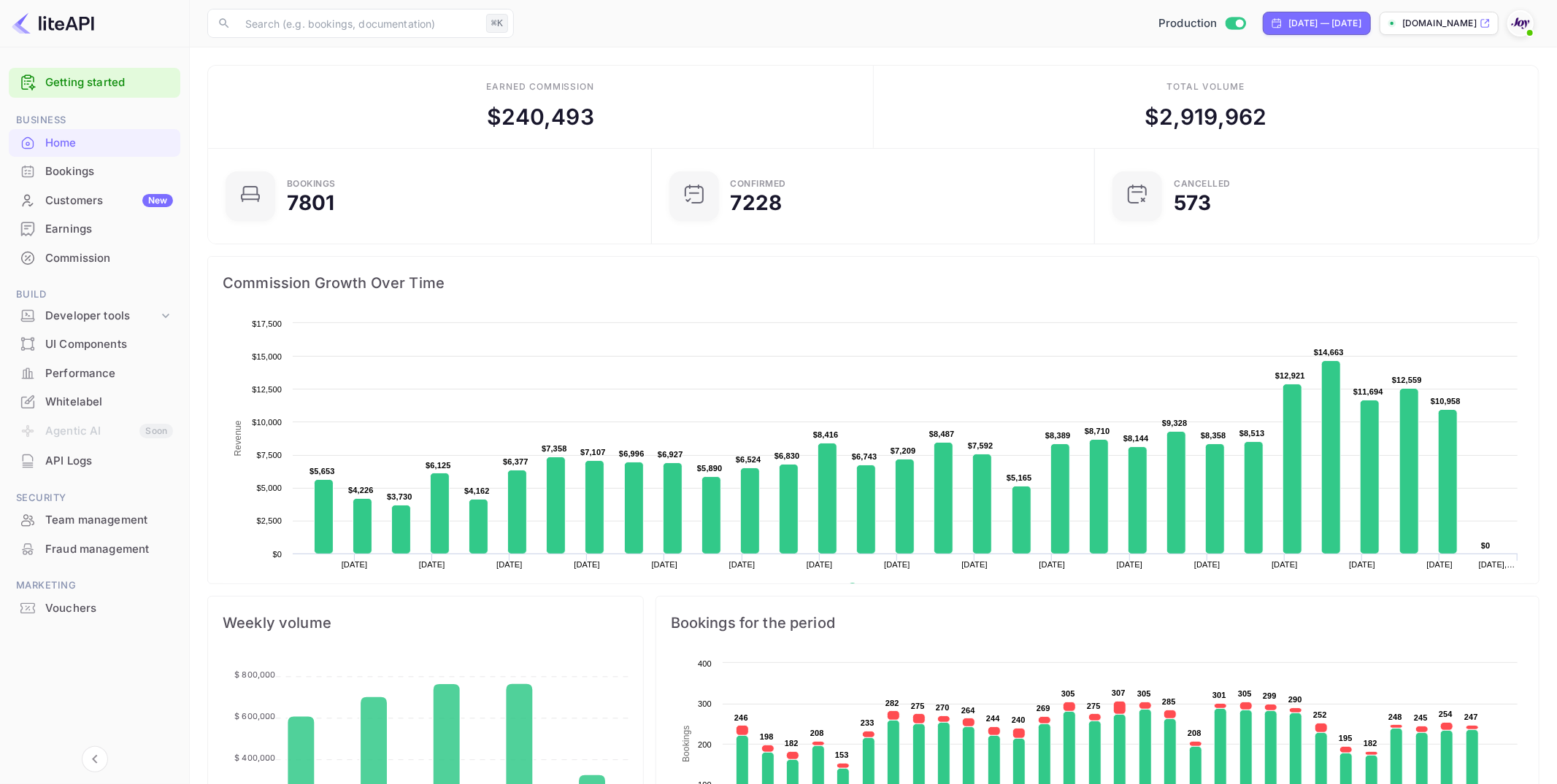
click at [1519, 21] on img at bounding box center [1520, 24] width 24 height 24
drag, startPoint x: 1426, startPoint y: 145, endPoint x: 1413, endPoint y: 154, distance: 15.8
click at [1426, 144] on div "Logout" at bounding box center [1450, 151] width 168 height 35
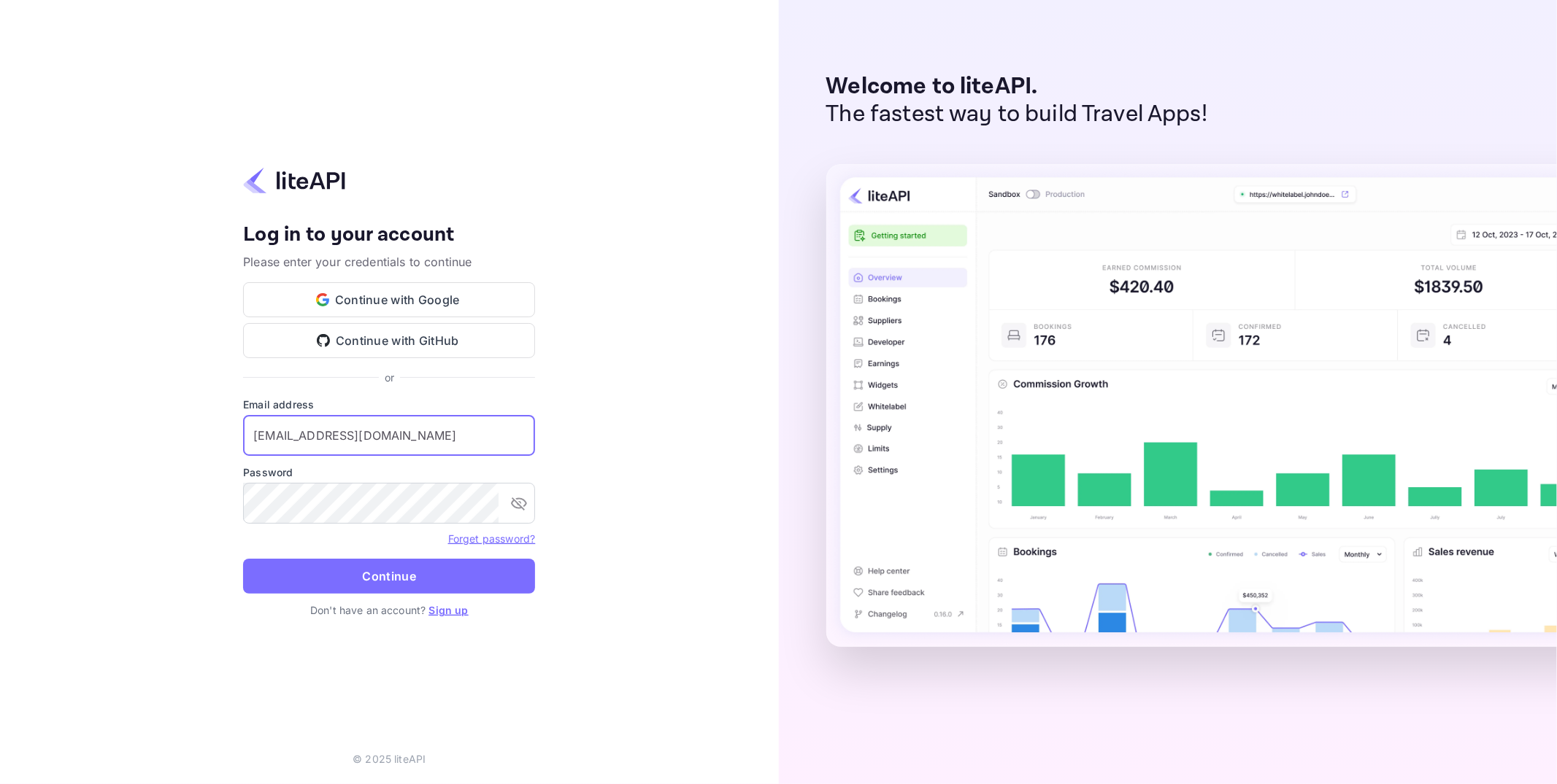
click at [363, 431] on input "[EMAIL_ADDRESS][DOMAIN_NAME]" at bounding box center [389, 435] width 292 height 41
click at [326, 443] on input "[PERSON_NAME][EMAIL_ADDRESS][DOMAIN_NAME]" at bounding box center [389, 435] width 292 height 41
click at [326, 441] on input "[PERSON_NAME][EMAIL_ADDRESS][DOMAIN_NAME]" at bounding box center [389, 435] width 292 height 41
type input "[PERSON_NAME][EMAIL_ADDRESS][DOMAIN_NAME]"
click at [383, 576] on button "Continue" at bounding box center [389, 577] width 292 height 35
